Goal: Task Accomplishment & Management: Use online tool/utility

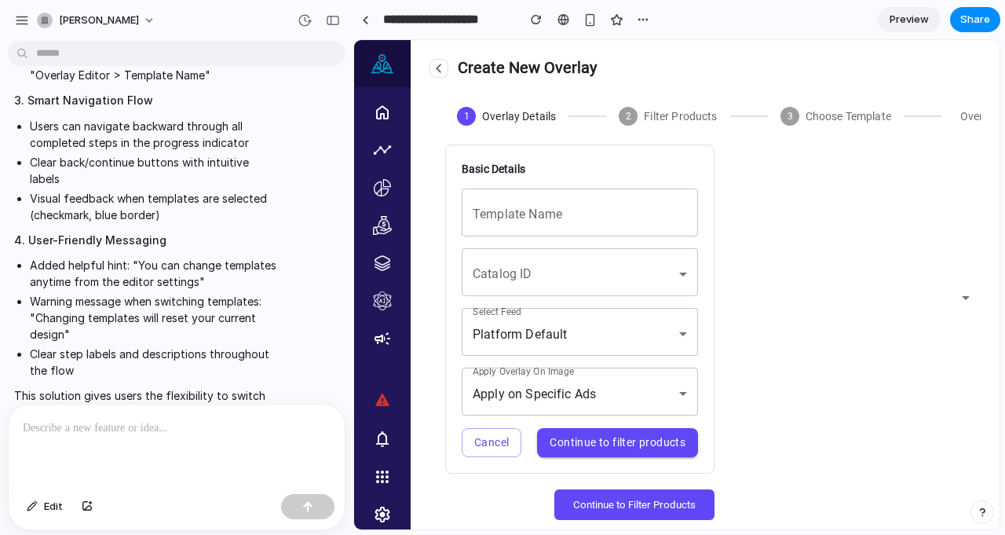
scroll to position [31, 0]
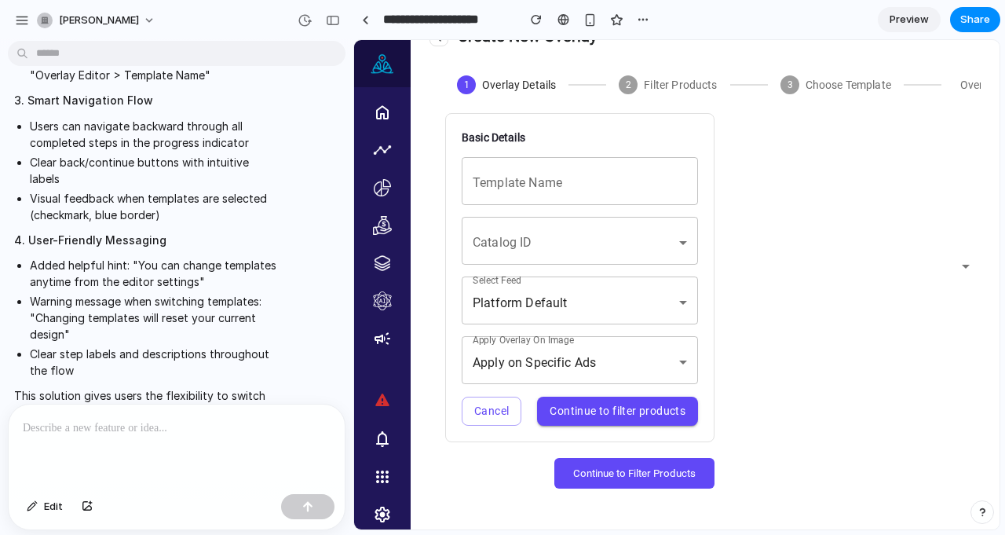
click at [674, 478] on button "Continue to Filter Products" at bounding box center [635, 473] width 160 height 31
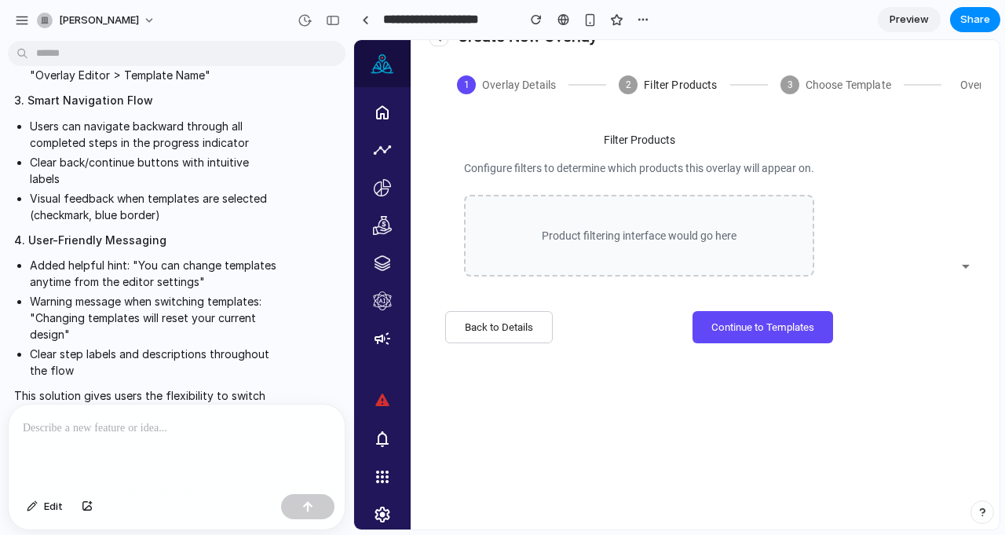
click at [777, 324] on button "Continue to Templates" at bounding box center [763, 327] width 141 height 32
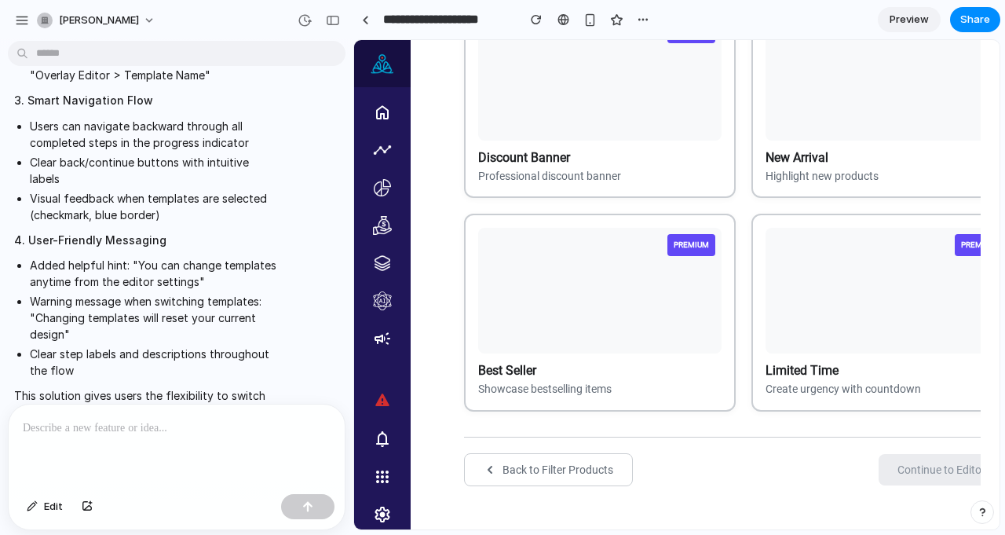
scroll to position [0, 0]
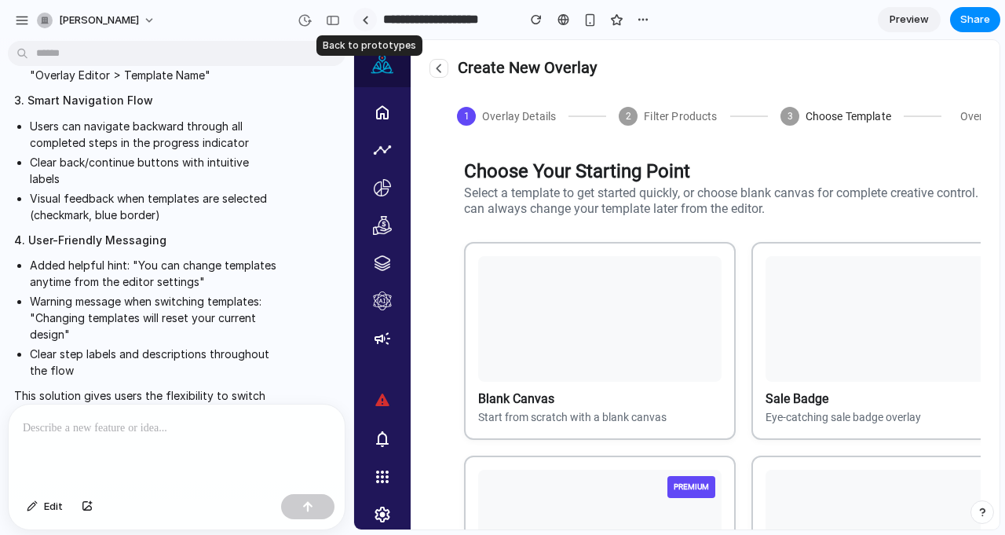
click at [364, 23] on div at bounding box center [365, 20] width 7 height 9
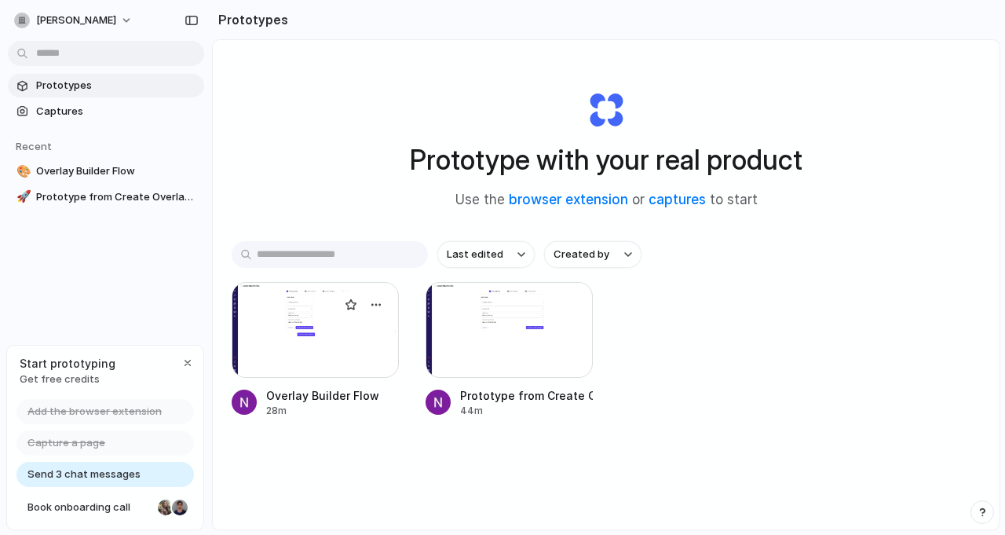
click at [359, 329] on div at bounding box center [315, 330] width 167 height 96
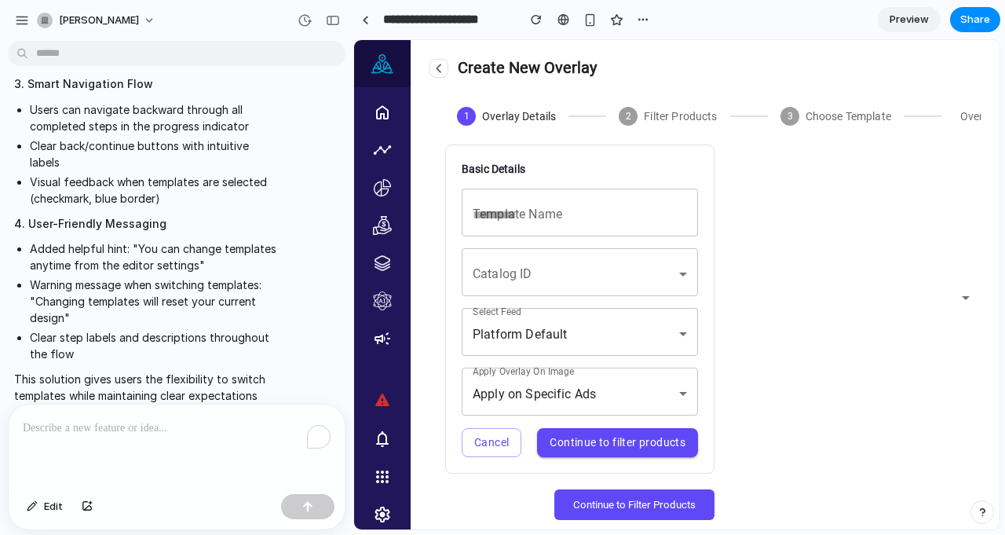
scroll to position [31, 0]
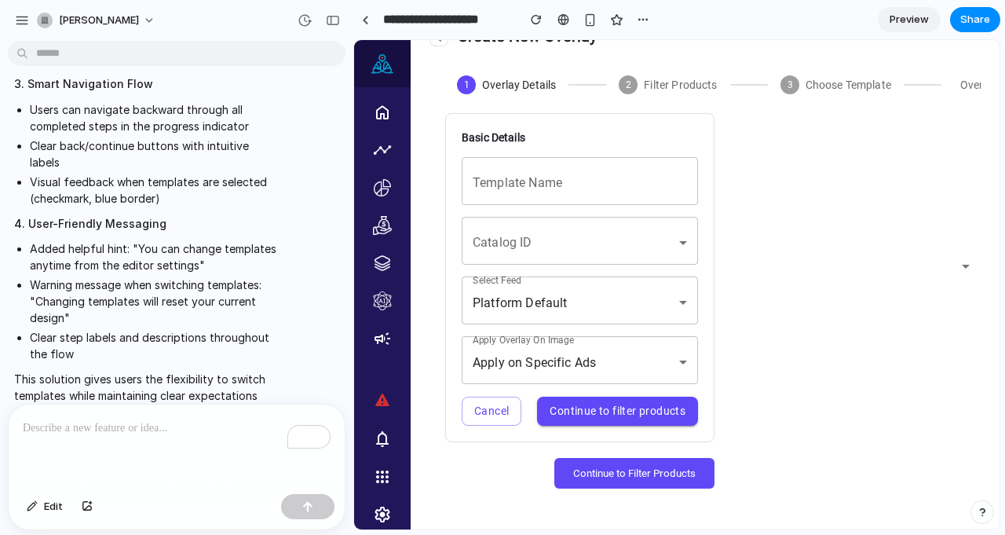
click at [657, 477] on button "Continue to Filter Products" at bounding box center [635, 473] width 160 height 31
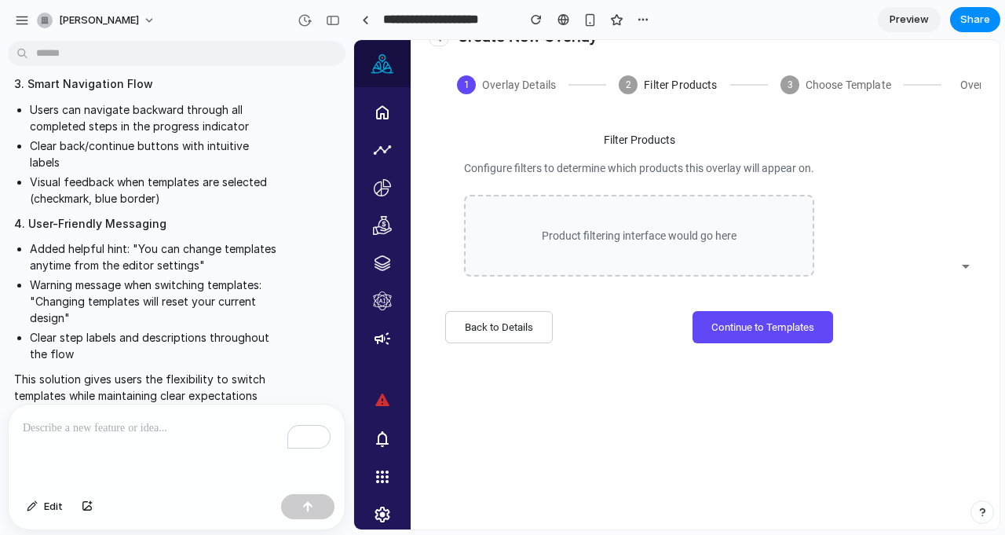
click at [793, 333] on button "Continue to Templates" at bounding box center [763, 327] width 141 height 32
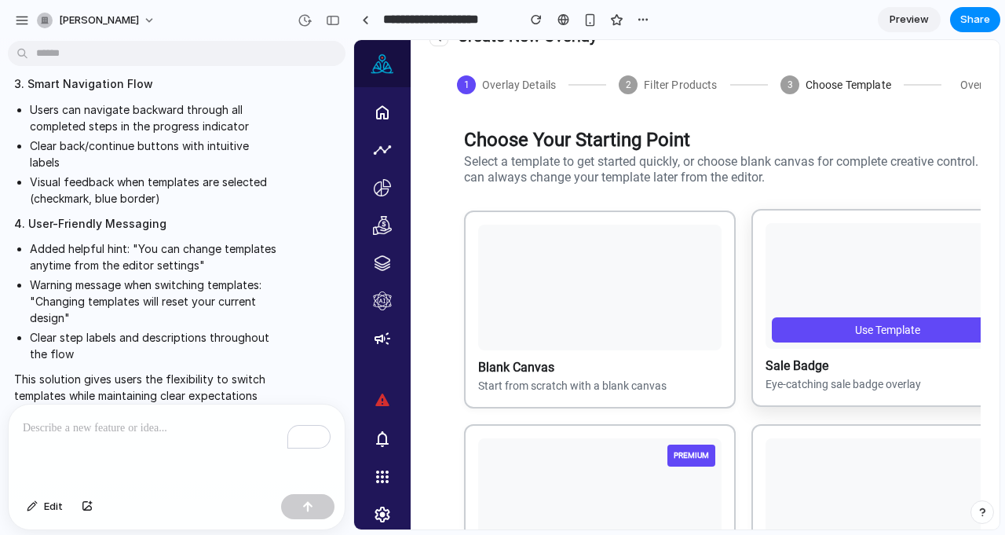
click at [822, 329] on button "Use Template" at bounding box center [887, 329] width 231 height 25
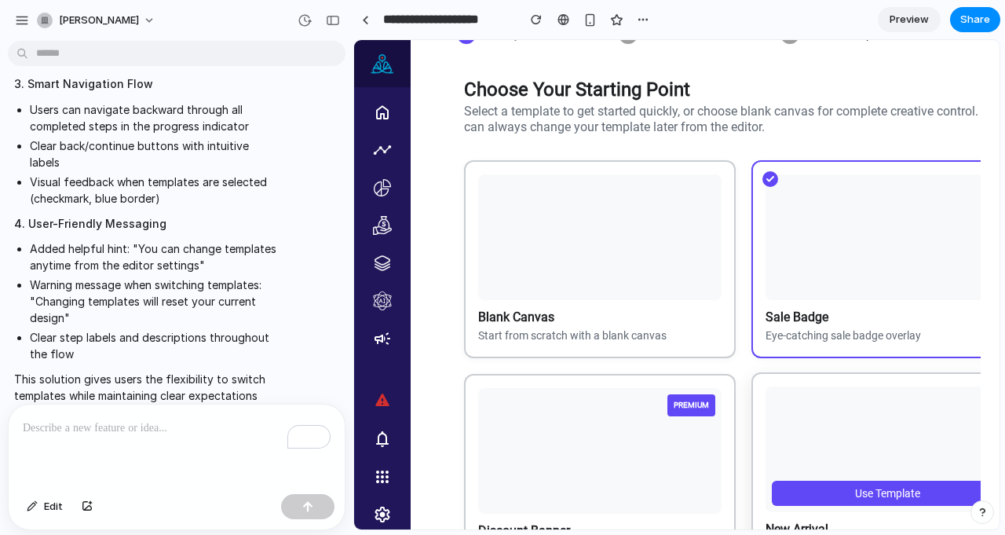
scroll to position [56, 0]
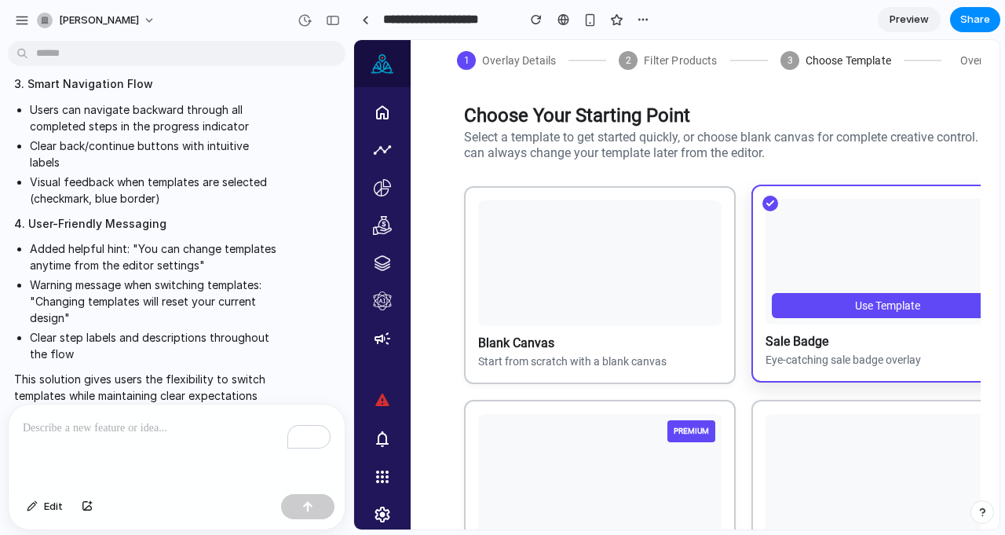
click at [868, 306] on button "Use Template" at bounding box center [887, 305] width 231 height 25
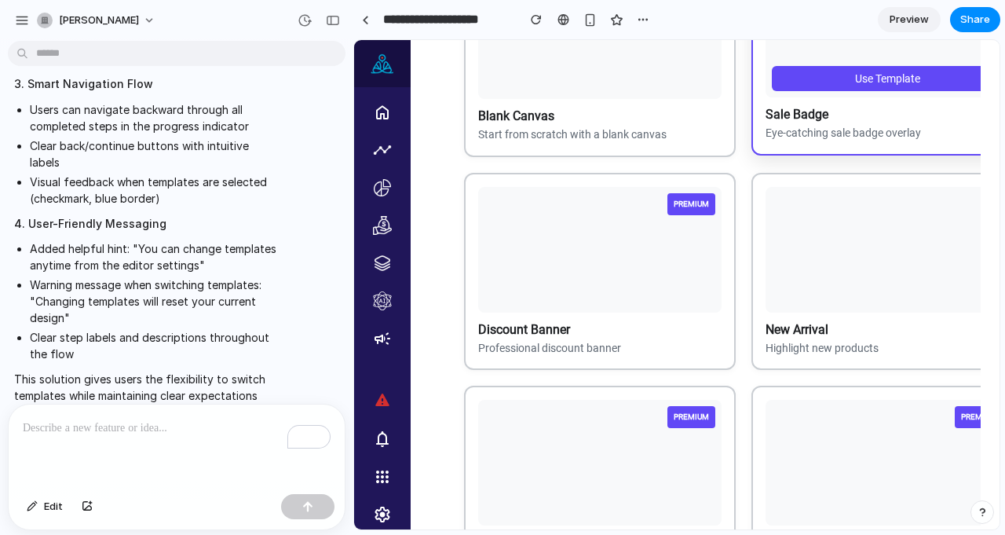
scroll to position [495, 0]
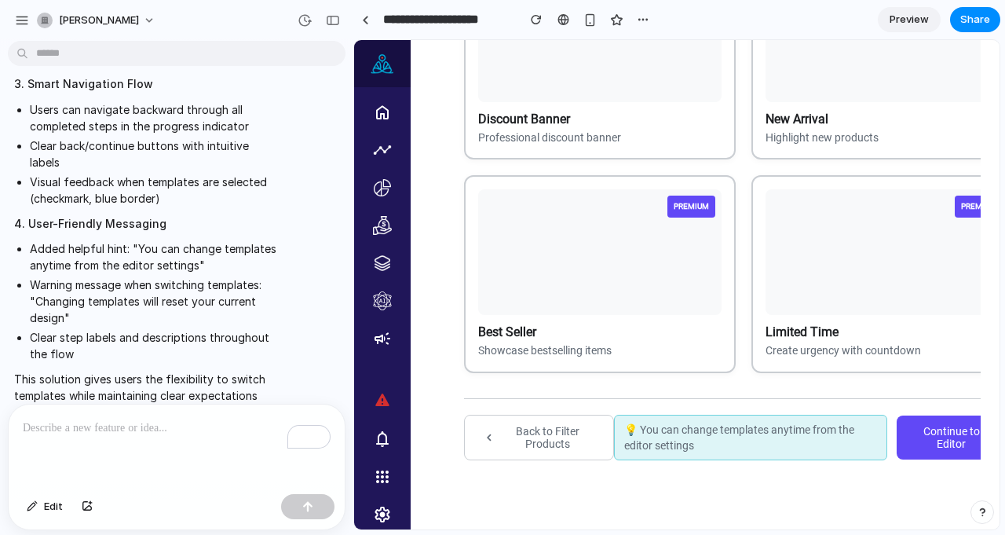
click at [929, 437] on button "Continue to Editor" at bounding box center [960, 437] width 126 height 44
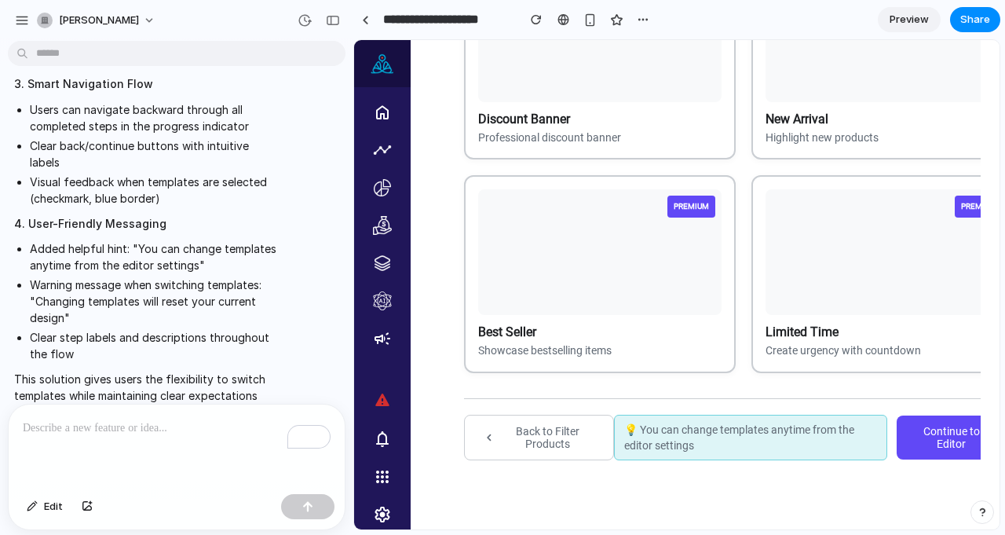
click at [929, 437] on button "Continue to Editor" at bounding box center [960, 437] width 126 height 44
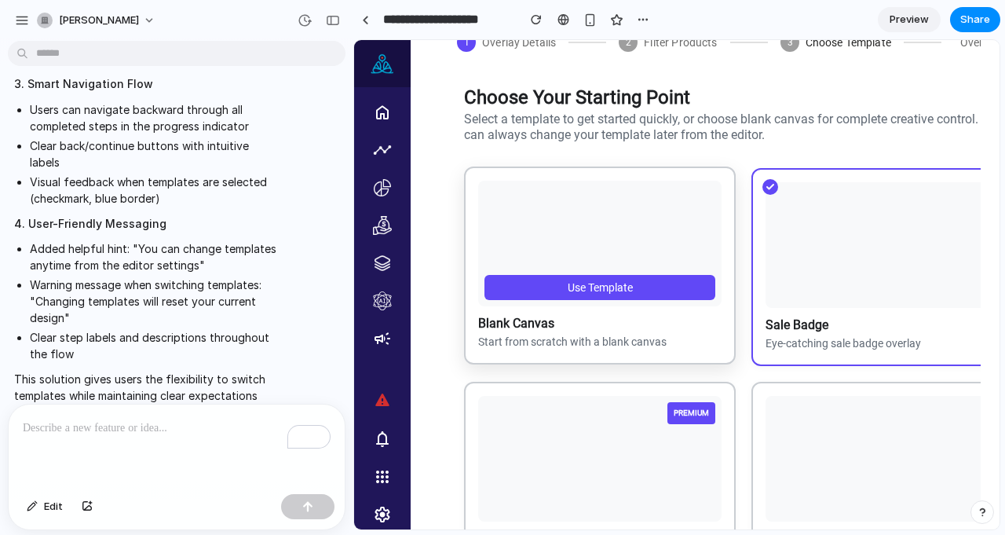
scroll to position [73, 0]
